Goal: Communication & Community: Share content

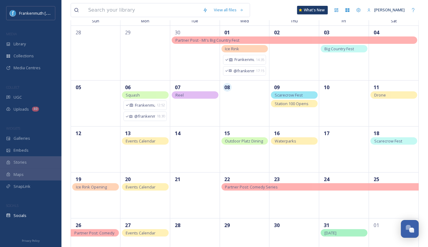
click at [35, 97] on div "UGC" at bounding box center [30, 97] width 61 height 12
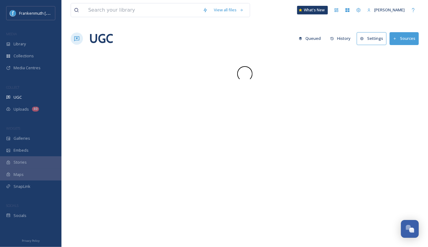
click at [35, 97] on div "UGC" at bounding box center [30, 97] width 61 height 12
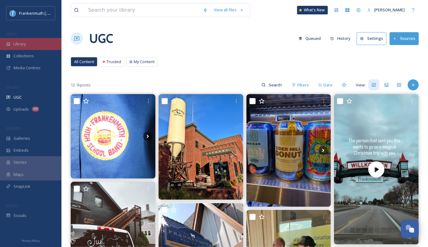
click at [32, 46] on div "Library" at bounding box center [30, 44] width 61 height 12
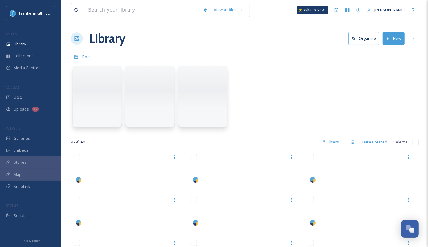
click at [32, 46] on div "Library" at bounding box center [30, 44] width 61 height 12
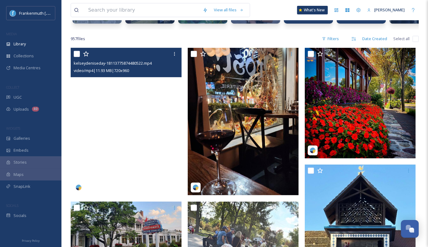
scroll to position [104, 0]
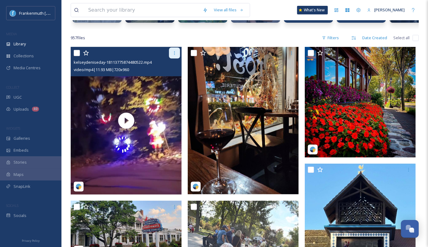
click at [174, 52] on icon at bounding box center [174, 53] width 5 height 5
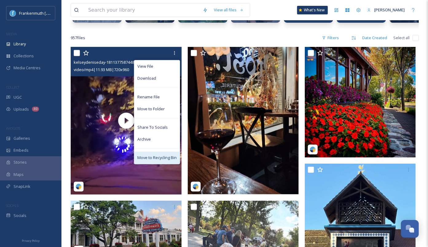
click at [171, 156] on span "Move to Recycling Bin" at bounding box center [156, 158] width 39 height 6
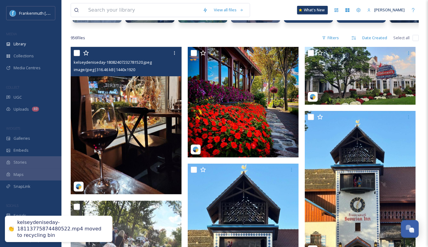
click at [158, 142] on img at bounding box center [126, 121] width 111 height 148
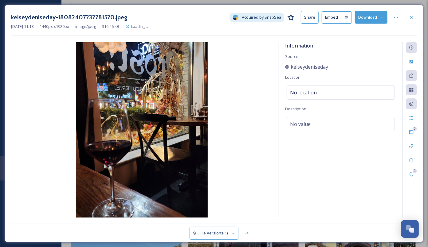
click at [233, 114] on img at bounding box center [141, 130] width 261 height 176
click at [414, 16] on div at bounding box center [411, 17] width 11 height 11
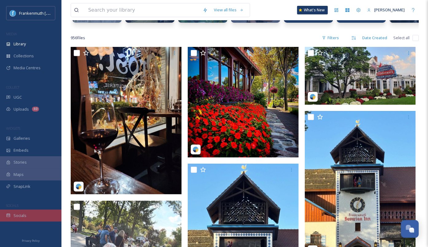
click at [38, 213] on div "Socials" at bounding box center [30, 216] width 61 height 12
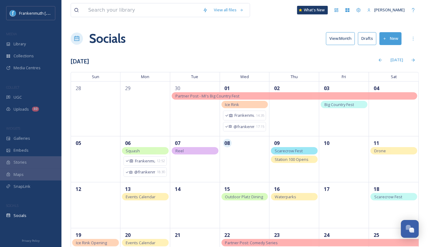
click at [386, 44] on button "New" at bounding box center [390, 38] width 22 height 13
click at [392, 52] on span "Post" at bounding box center [392, 53] width 8 height 6
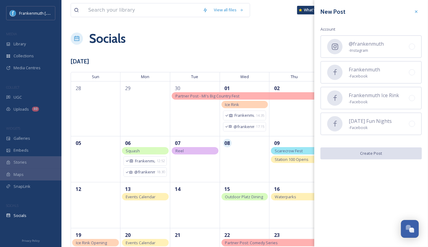
click at [392, 52] on div "@frankenmuth - Instagram" at bounding box center [370, 46] width 101 height 23
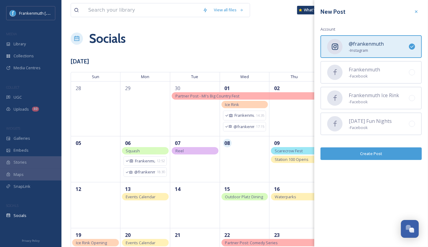
click at [390, 152] on button "Create Post" at bounding box center [370, 154] width 101 height 13
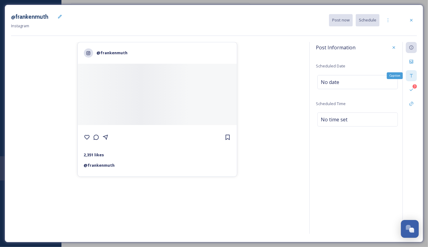
click at [414, 77] on div "Caption" at bounding box center [411, 75] width 11 height 11
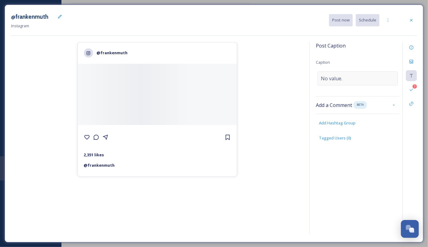
click at [364, 78] on div "No value." at bounding box center [357, 79] width 80 height 14
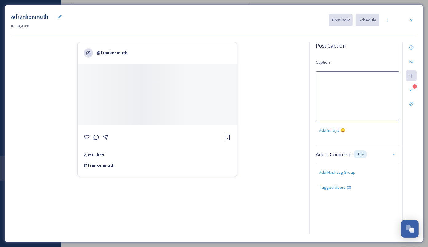
click at [364, 78] on textarea at bounding box center [358, 97] width 84 height 51
type textarea "Wine & dine in [US_STATE]'s [GEOGRAPHIC_DATA]. 📸:"
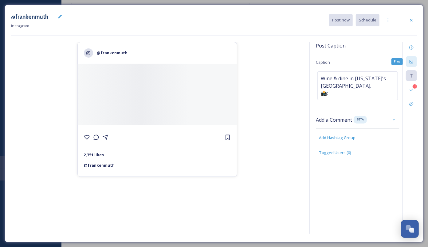
click at [413, 64] on div "Files" at bounding box center [411, 61] width 11 height 11
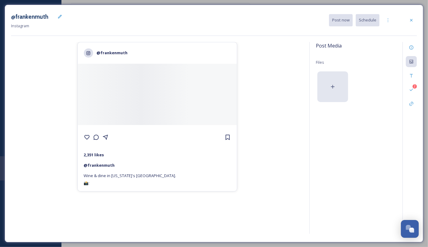
click at [334, 84] on icon at bounding box center [332, 87] width 6 height 6
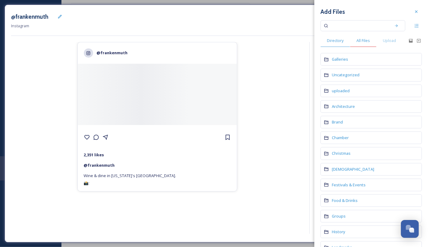
click at [364, 43] on span "All Files" at bounding box center [363, 41] width 14 height 6
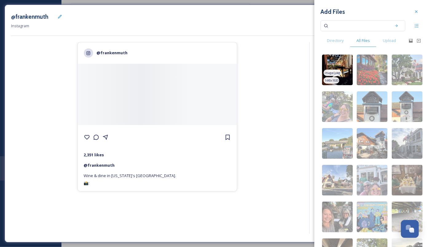
click at [338, 64] on img at bounding box center [337, 70] width 31 height 31
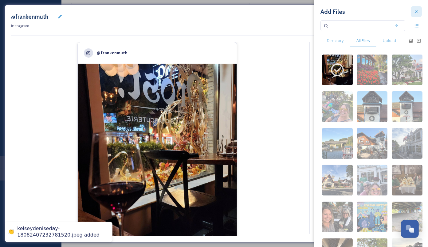
click at [415, 8] on div at bounding box center [415, 11] width 11 height 11
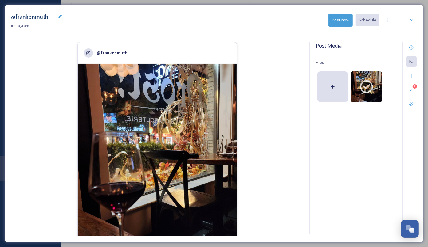
scroll to position [113, 0]
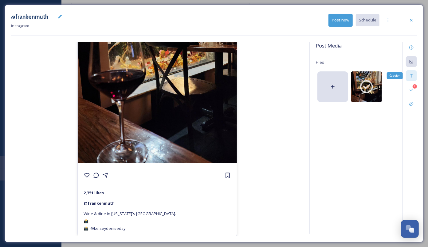
click at [411, 73] on icon at bounding box center [411, 75] width 5 height 5
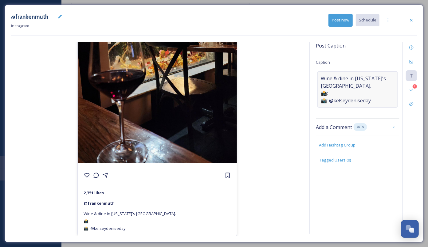
click at [352, 90] on span "Wine & dine in [US_STATE]'s [GEOGRAPHIC_DATA]. 📸: 📸: @kelseydeniseday" at bounding box center [357, 89] width 74 height 29
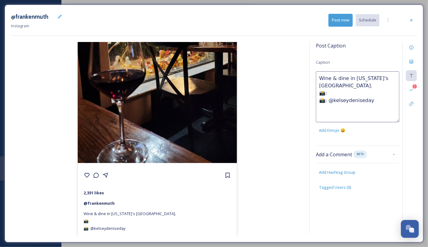
click at [344, 90] on textarea "Wine & dine in [US_STATE]'s [GEOGRAPHIC_DATA]. 📸: 📸: @kelseydeniseday" at bounding box center [358, 97] width 84 height 51
type textarea "Wine & dine in [US_STATE]'s [GEOGRAPHIC_DATA]. 📸: @kelseydeniseday"
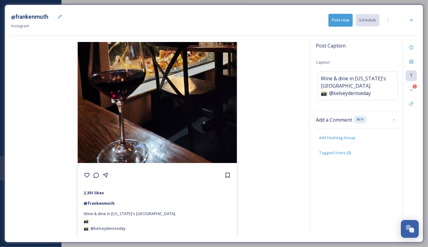
click at [272, 93] on div "@frankenmuth 2,351 likes @ frankenmuth Wine & dine in [US_STATE]'s [GEOGRAPHIC_…" at bounding box center [157, 139] width 292 height 194
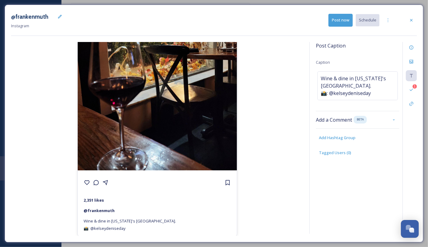
scroll to position [0, 0]
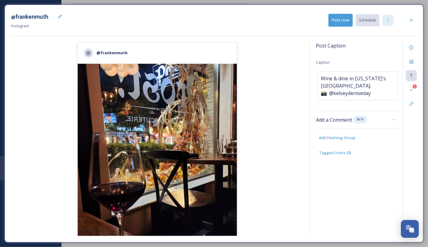
click at [391, 17] on div at bounding box center [387, 20] width 11 height 11
click at [380, 31] on span "Duplicate Post" at bounding box center [376, 34] width 26 height 6
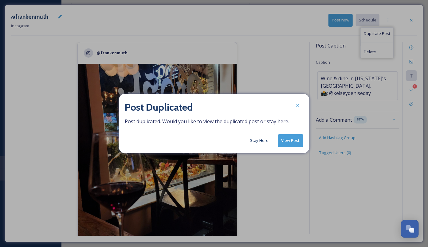
click at [289, 142] on button "View Post" at bounding box center [290, 140] width 25 height 13
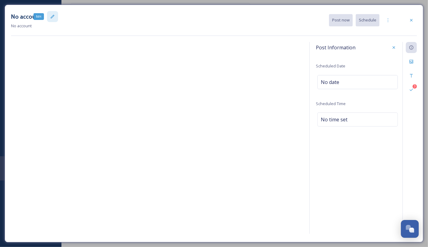
click at [55, 13] on div "Edit" at bounding box center [52, 16] width 11 height 11
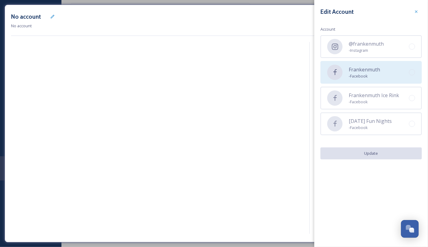
click at [362, 78] on span "- Facebook" at bounding box center [363, 76] width 31 height 6
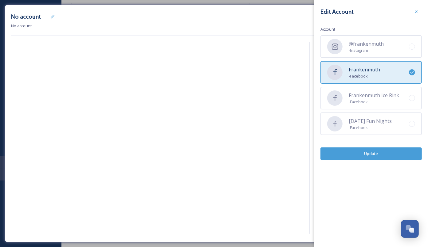
click at [376, 159] on button "Update" at bounding box center [370, 154] width 101 height 13
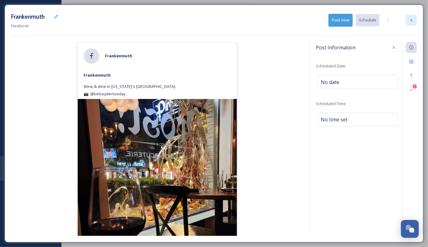
click at [414, 20] on div at bounding box center [411, 20] width 11 height 11
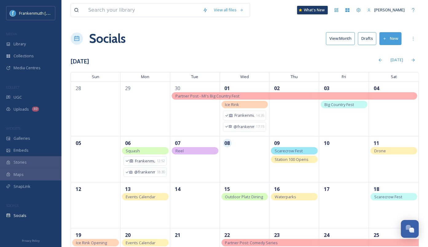
click at [250, 34] on div "Socials View: Month Drafts New" at bounding box center [245, 38] width 348 height 18
click at [371, 44] on button "Drafts" at bounding box center [367, 38] width 18 height 13
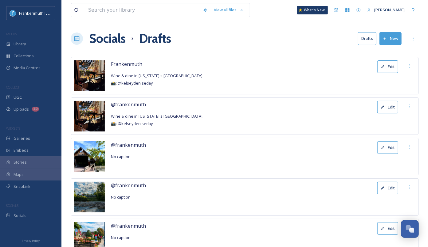
click at [383, 68] on button "Edit" at bounding box center [387, 66] width 21 height 13
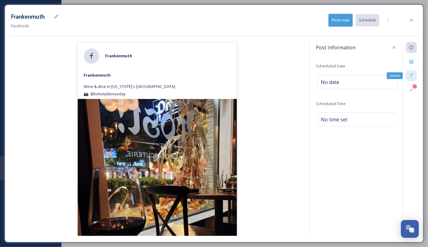
click at [410, 76] on icon at bounding box center [411, 75] width 5 height 5
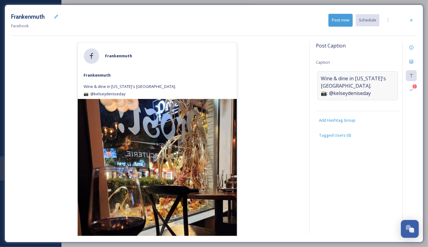
click at [349, 75] on span "Wine & dine in [US_STATE]'s [GEOGRAPHIC_DATA]. 📸: @kelseydeniseday" at bounding box center [357, 86] width 74 height 22
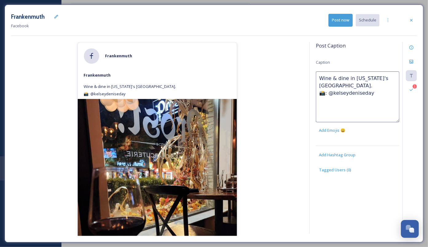
click at [349, 75] on textarea "Wine & dine in [US_STATE]'s [GEOGRAPHIC_DATA]. 📸: @kelseydeniseday" at bounding box center [358, 97] width 84 height 51
click at [347, 77] on textarea "Wine & dine in [US_STATE]'s [GEOGRAPHIC_DATA]. 📸: @kelseydeniseday" at bounding box center [358, 97] width 84 height 51
type textarea "Wine & dine this fall in [US_STATE]'s [GEOGRAPHIC_DATA]. 📸: @kelseydeniseday"
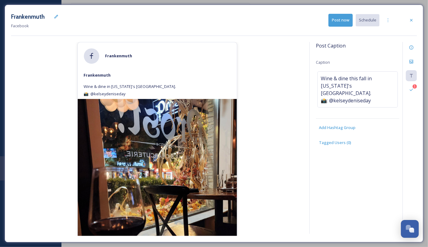
click at [374, 55] on div "Post Caption Caption Wine & dine this fall in [US_STATE]'s [GEOGRAPHIC_DATA]. 📸…" at bounding box center [358, 100] width 84 height 116
click at [415, 22] on div at bounding box center [411, 20] width 11 height 11
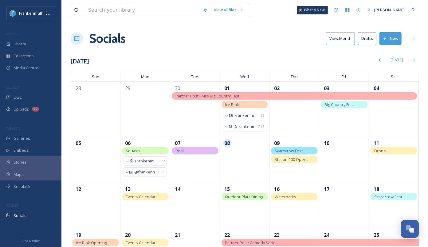
click at [369, 38] on button "Drafts" at bounding box center [367, 38] width 18 height 13
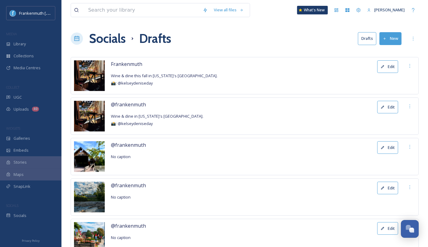
click at [390, 107] on button "Edit" at bounding box center [387, 107] width 21 height 13
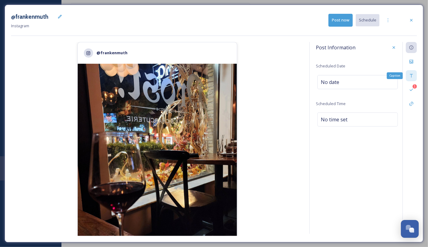
click at [411, 76] on icon at bounding box center [411, 75] width 5 height 5
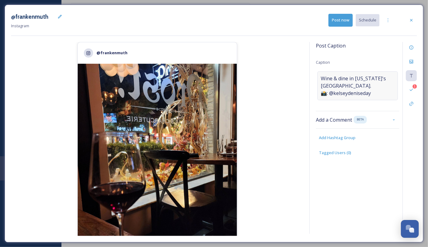
click at [378, 90] on span "Wine & dine in [US_STATE]'s [GEOGRAPHIC_DATA]. 📸: @kelseydeniseday" at bounding box center [357, 86] width 74 height 22
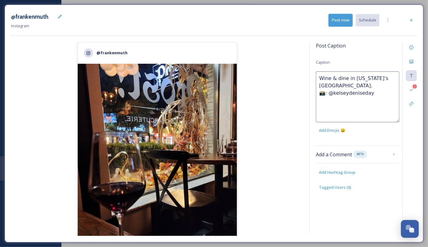
click at [347, 77] on textarea "Wine & dine in [US_STATE]'s [GEOGRAPHIC_DATA]. 📸: @kelseydeniseday" at bounding box center [358, 97] width 84 height 51
type textarea "Wine & dine this fall in [US_STATE]'s [GEOGRAPHIC_DATA]. 📸: @kelseydeniseday"
click at [383, 59] on div "Post Caption Caption Wine & dine this fall in [US_STATE]'s [GEOGRAPHIC_DATA]. 📸…" at bounding box center [358, 122] width 84 height 161
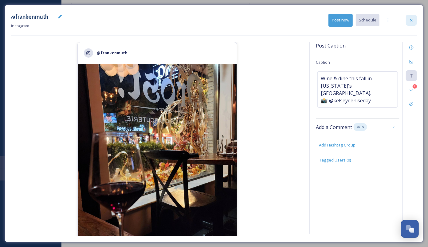
click at [415, 21] on div at bounding box center [411, 20] width 11 height 11
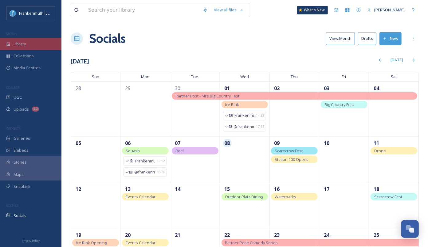
click at [39, 45] on div "Library" at bounding box center [30, 44] width 61 height 12
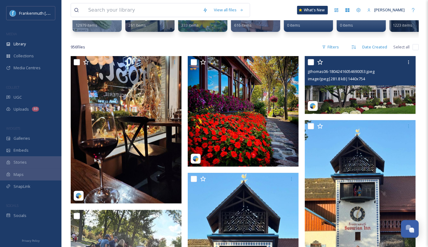
scroll to position [95, 0]
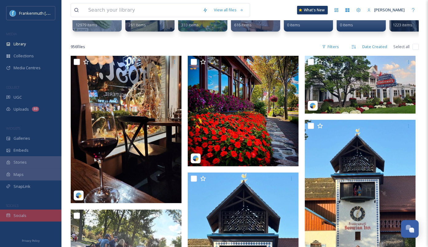
click at [36, 216] on div "Socials" at bounding box center [30, 216] width 61 height 12
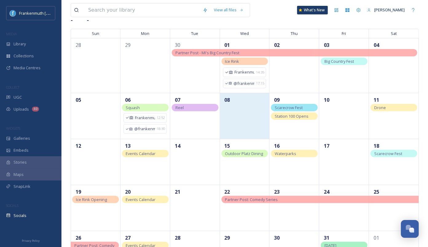
scroll to position [44, 0]
